Goal: Complete application form

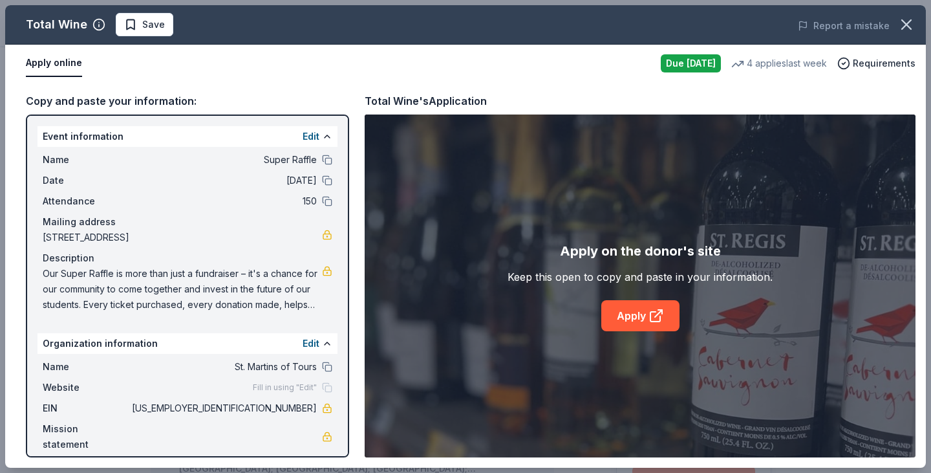
scroll to position [323, 0]
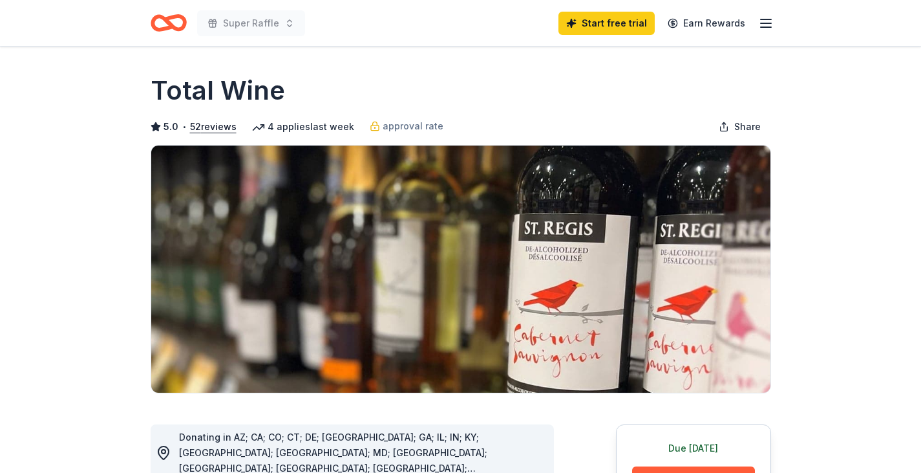
scroll to position [323, 0]
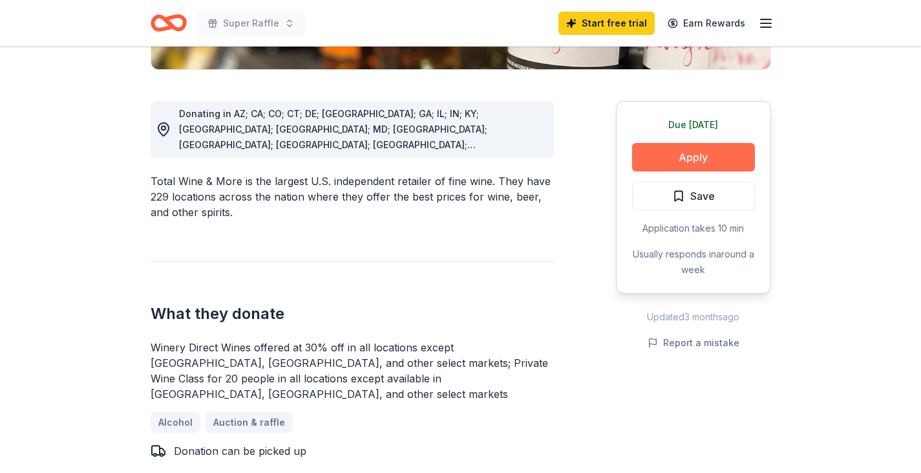
click at [665, 156] on button "Apply" at bounding box center [693, 157] width 123 height 28
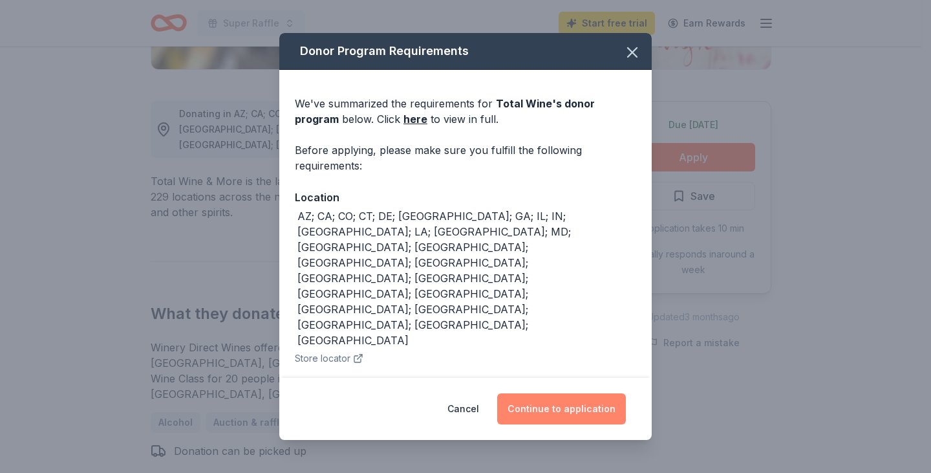
click at [588, 405] on button "Continue to application" at bounding box center [561, 408] width 129 height 31
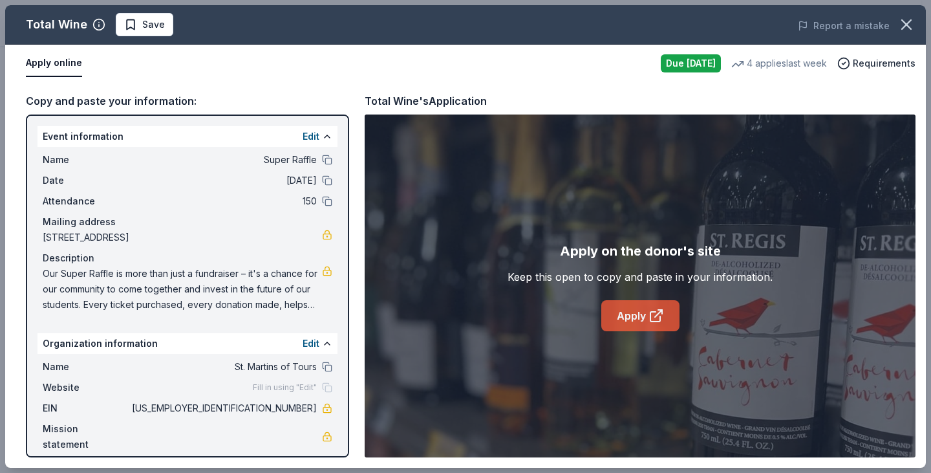
click at [643, 327] on link "Apply" at bounding box center [640, 315] width 78 height 31
click at [903, 21] on icon "button" at bounding box center [906, 24] width 9 height 9
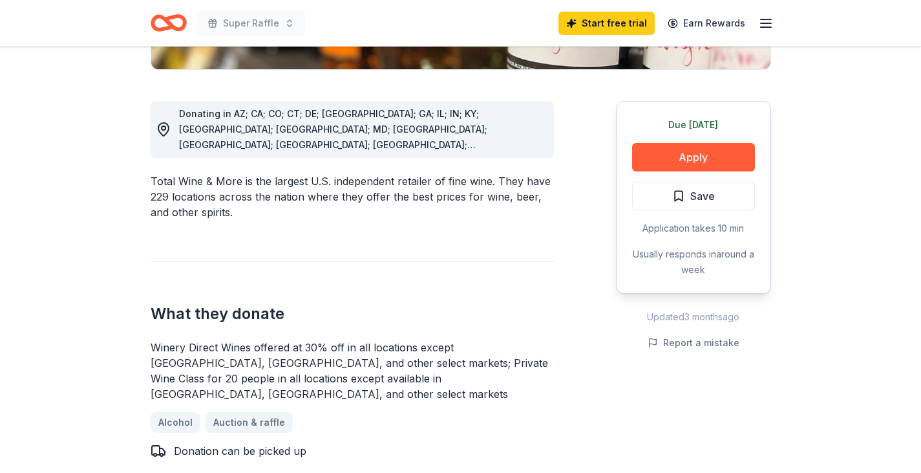
scroll to position [0, 0]
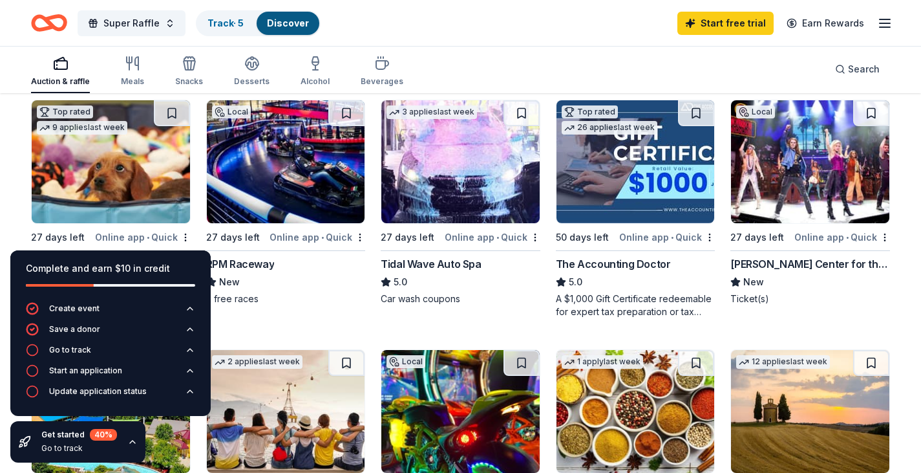
scroll to position [453, 0]
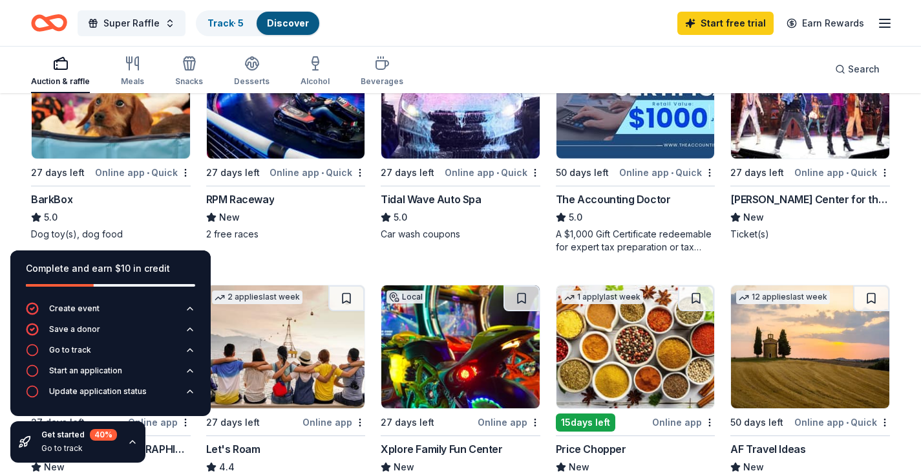
click at [134, 443] on icon "button" at bounding box center [132, 441] width 10 height 10
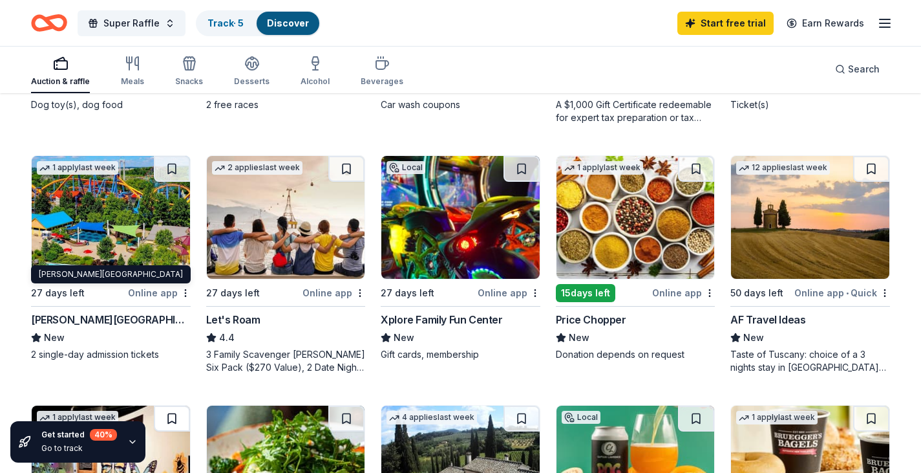
scroll to position [647, 0]
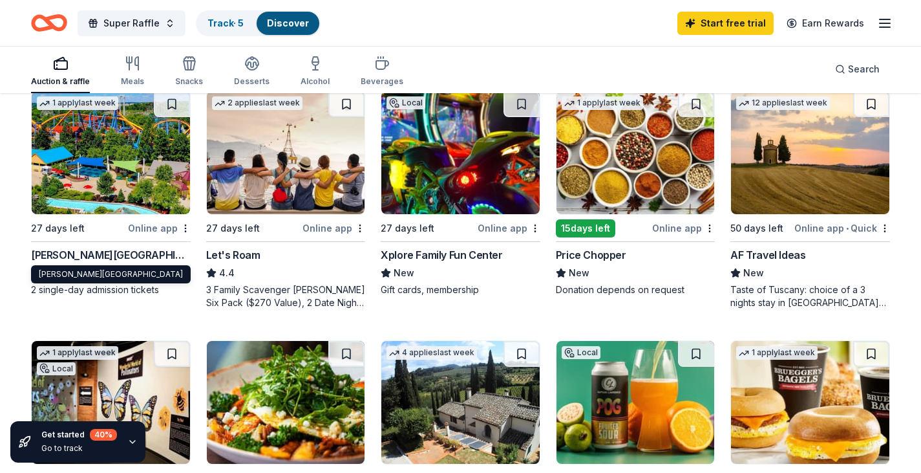
click at [147, 254] on div "Dorney Park & Wildwater Kingdom" at bounding box center [111, 255] width 160 height 16
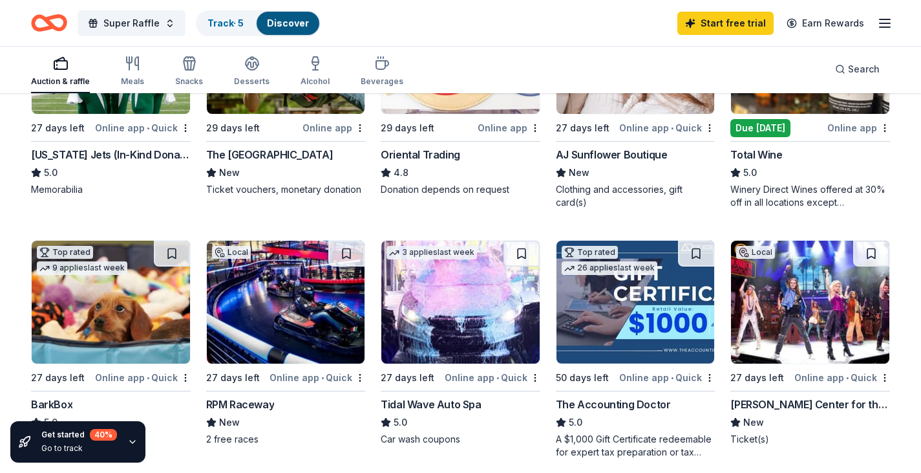
scroll to position [0, 0]
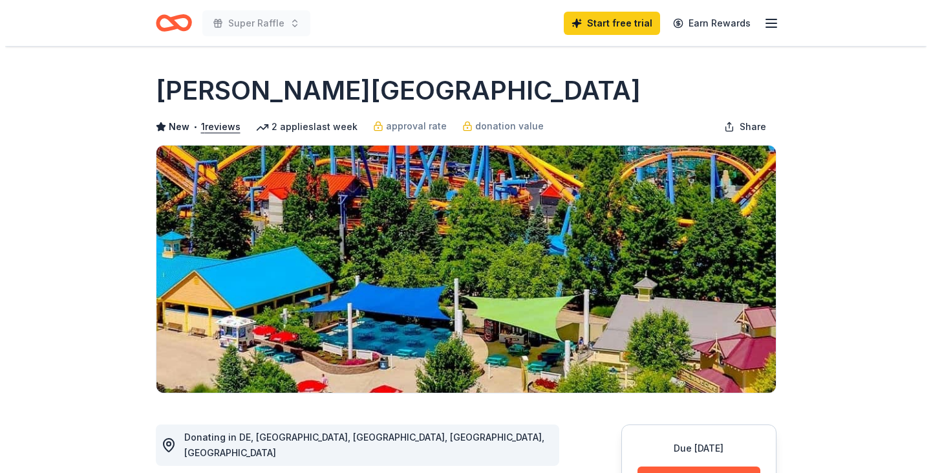
scroll to position [194, 0]
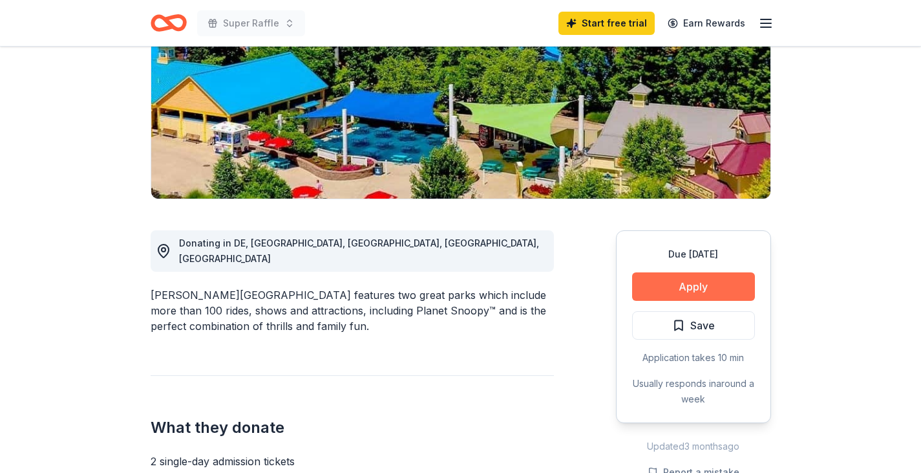
click at [706, 290] on button "Apply" at bounding box center [693, 286] width 123 height 28
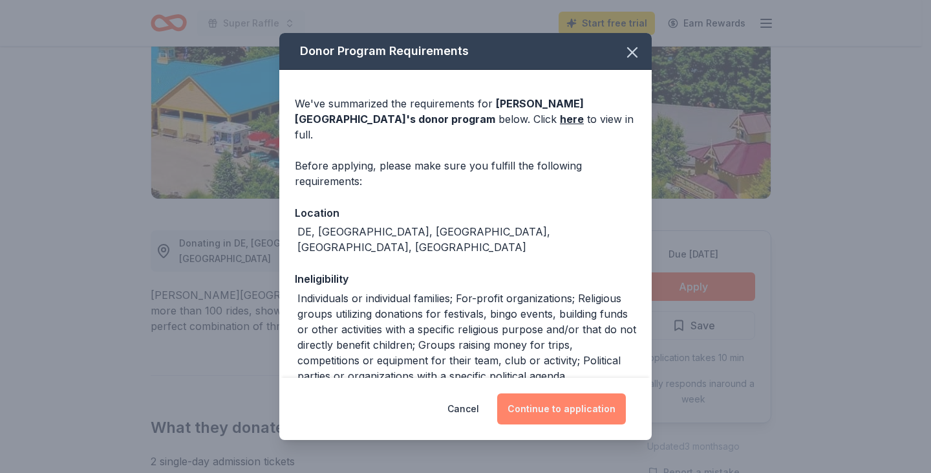
click at [577, 413] on button "Continue to application" at bounding box center [561, 408] width 129 height 31
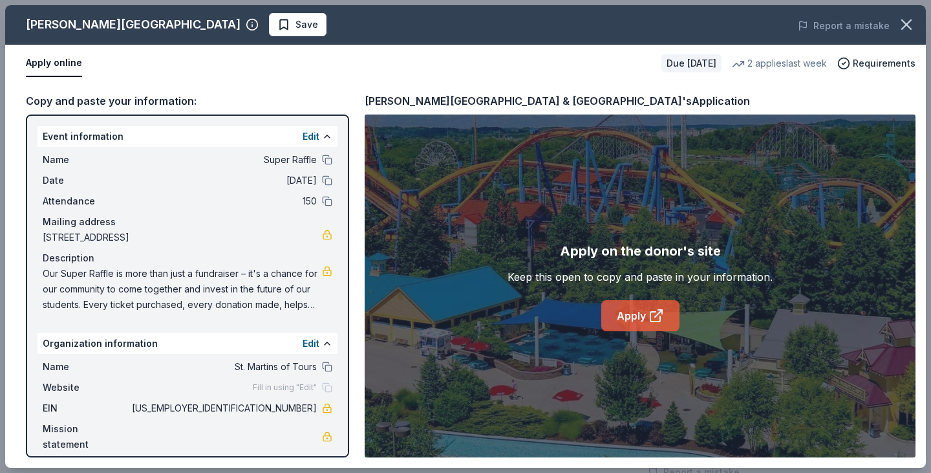
click at [647, 315] on link "Apply" at bounding box center [640, 315] width 78 height 31
